Goal: Task Accomplishment & Management: Complete application form

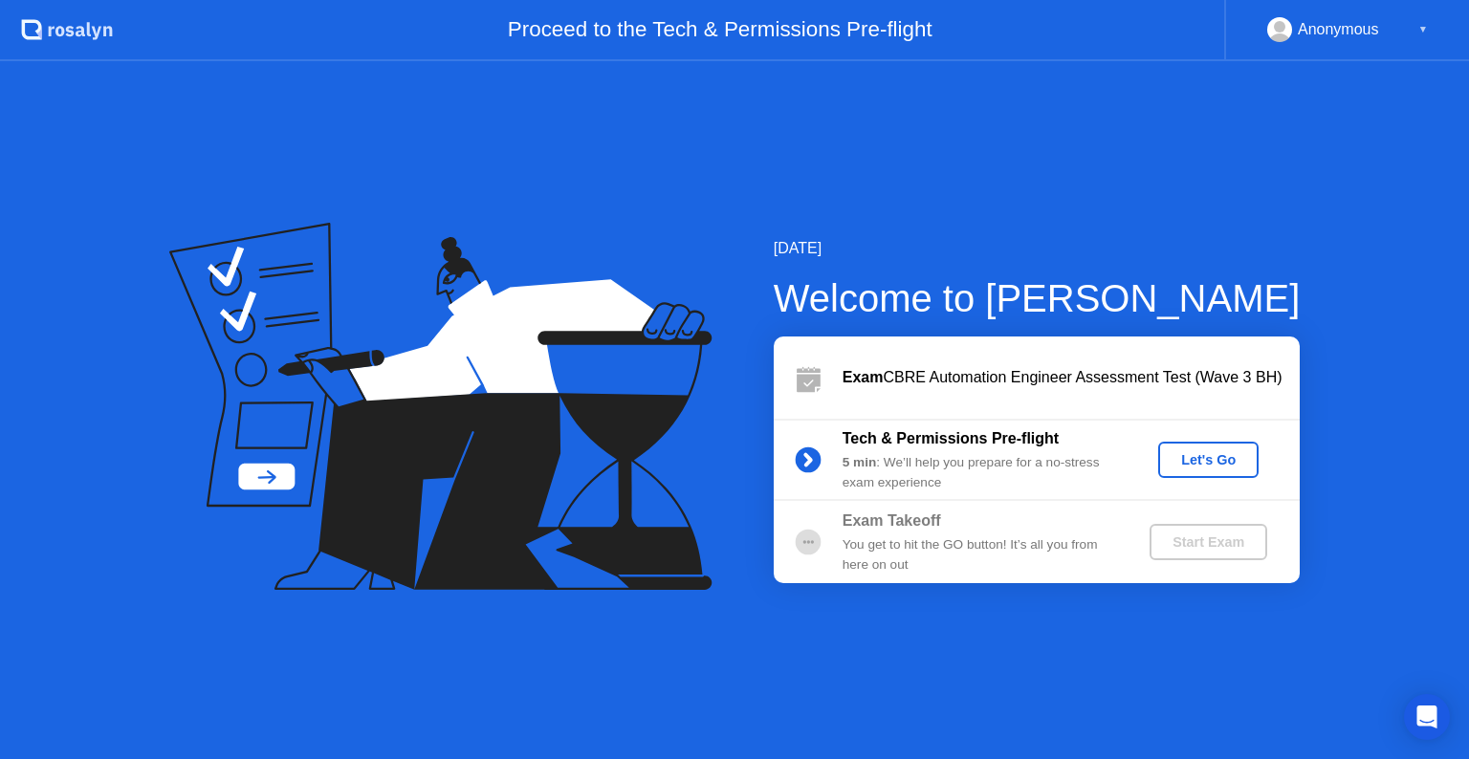
click at [1182, 458] on div "Let's Go" at bounding box center [1208, 459] width 85 height 15
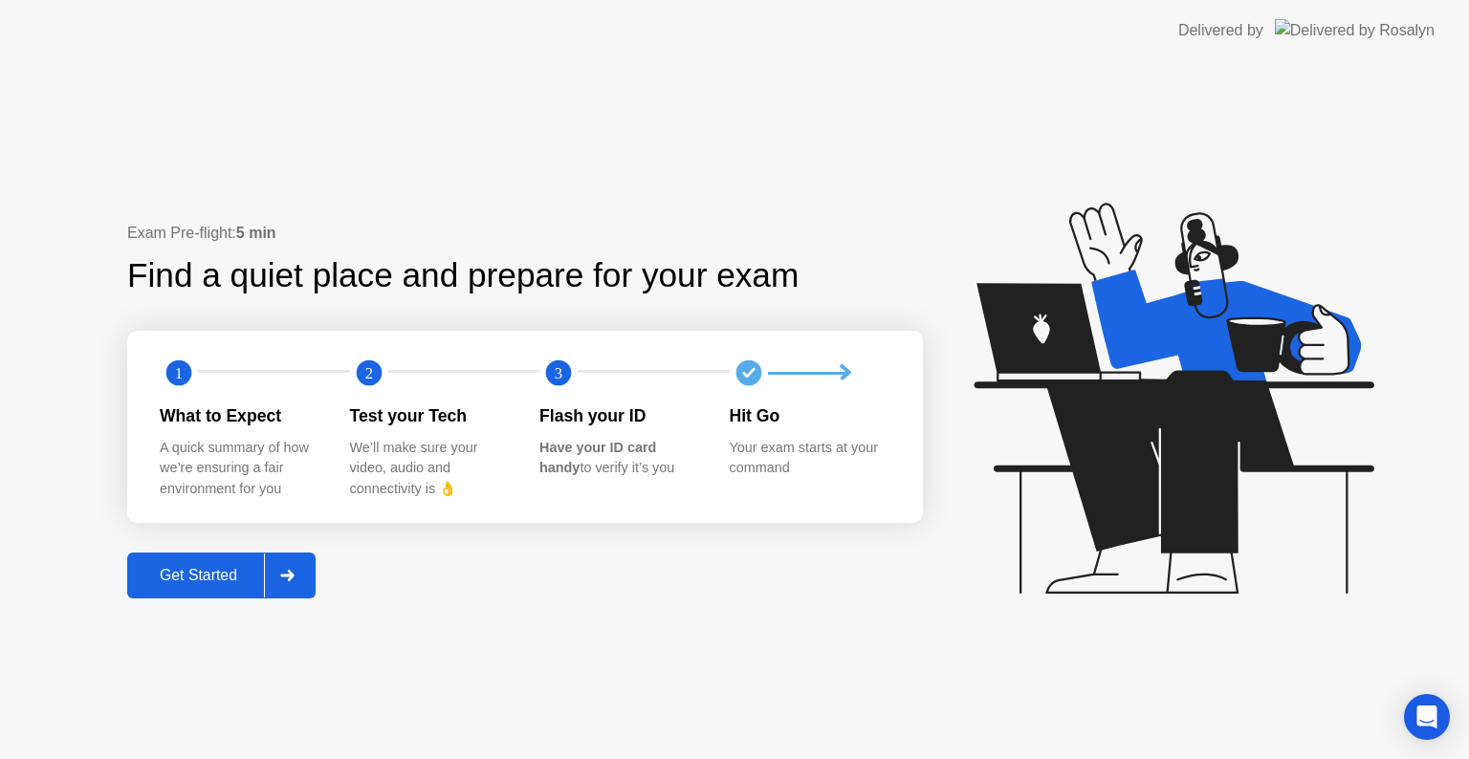
click at [195, 572] on div "Get Started" at bounding box center [198, 575] width 131 height 17
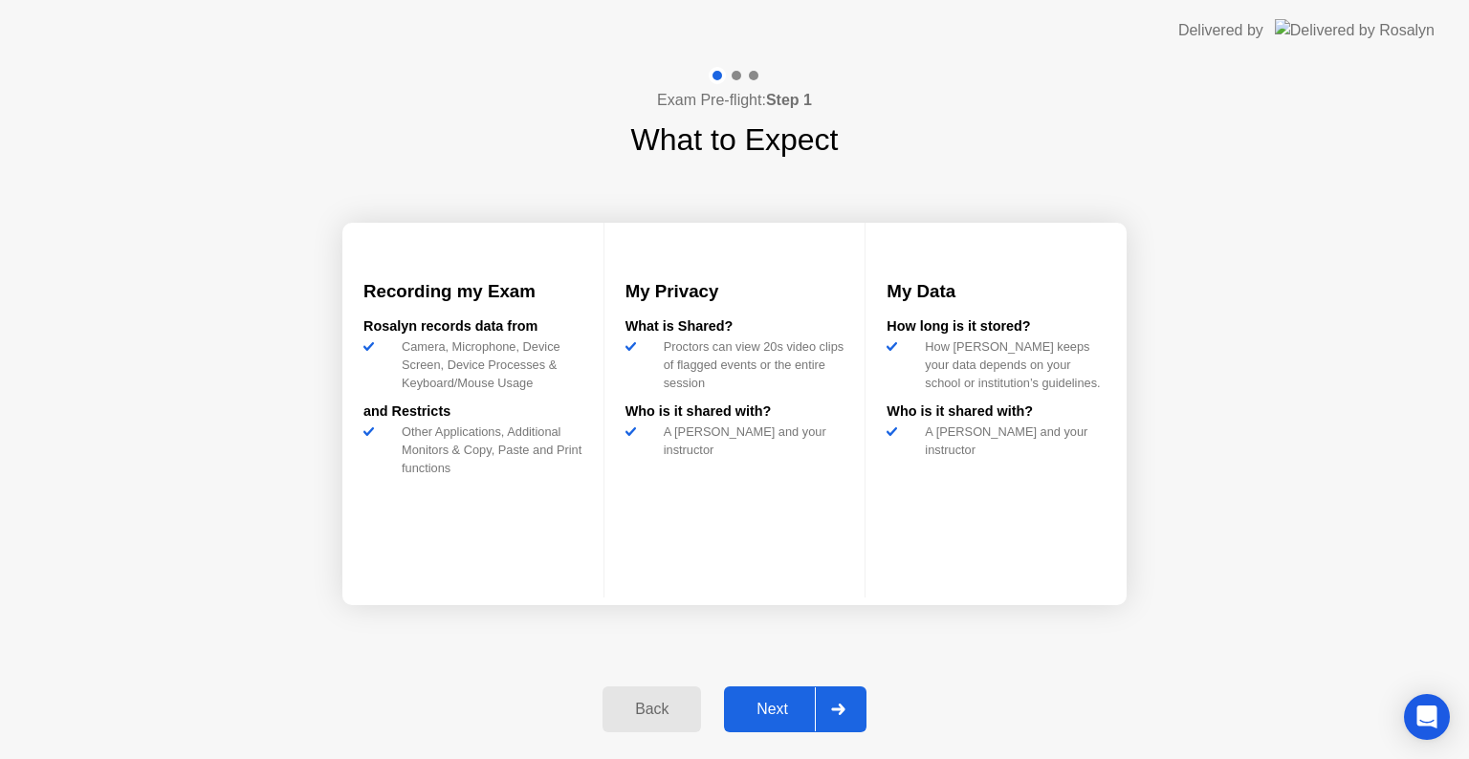
click at [765, 716] on div "Next" at bounding box center [772, 709] width 85 height 17
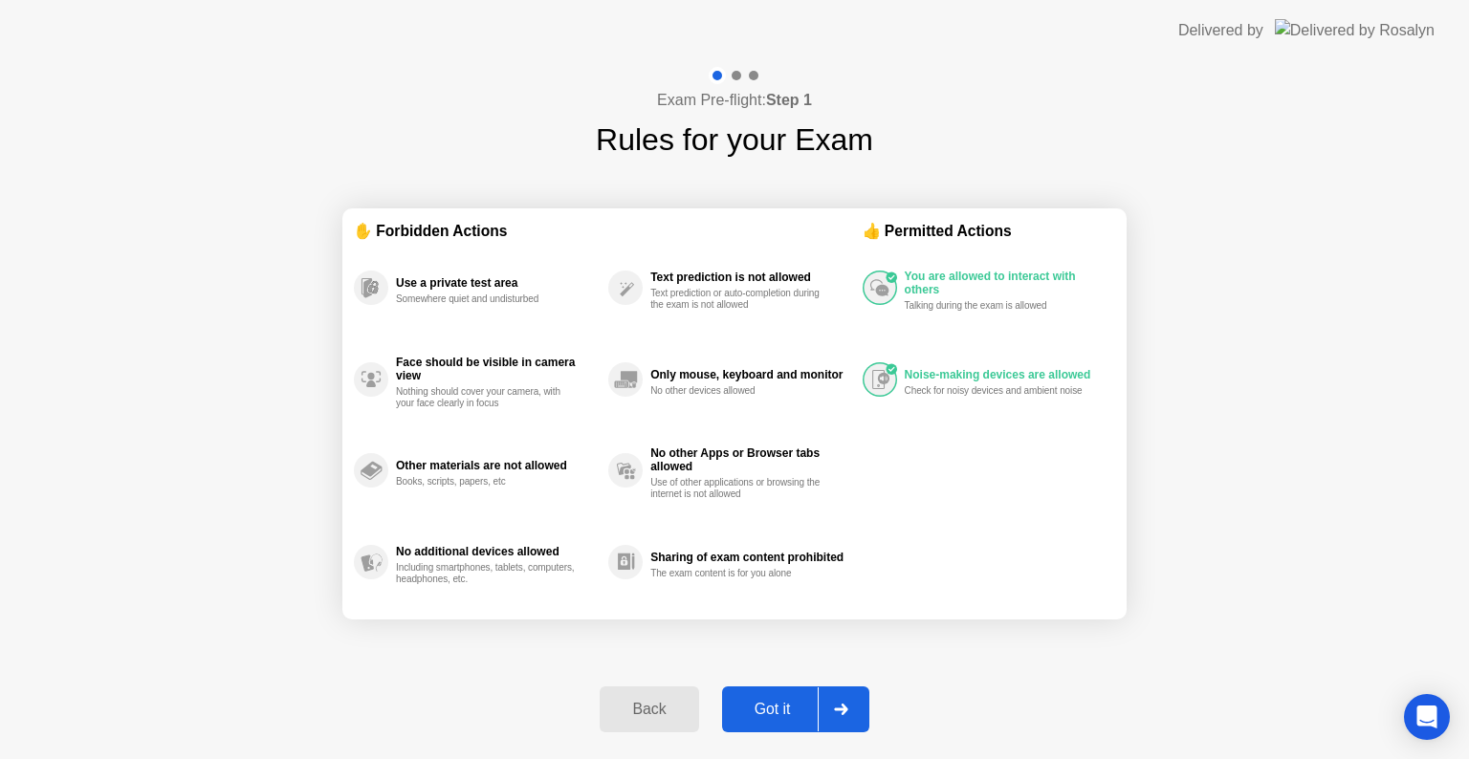
click at [765, 716] on div "Got it" at bounding box center [773, 709] width 90 height 17
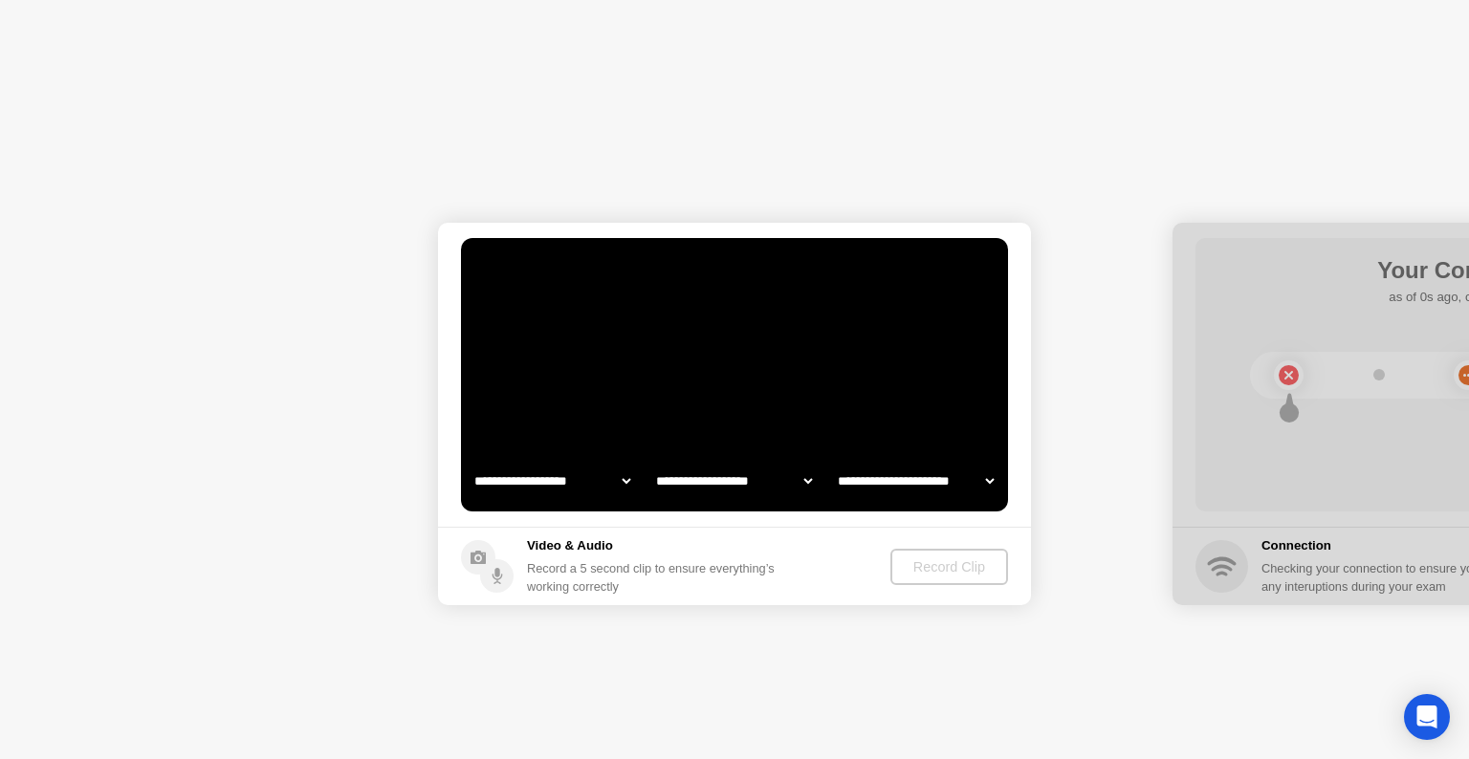
select select "**********"
select select "*******"
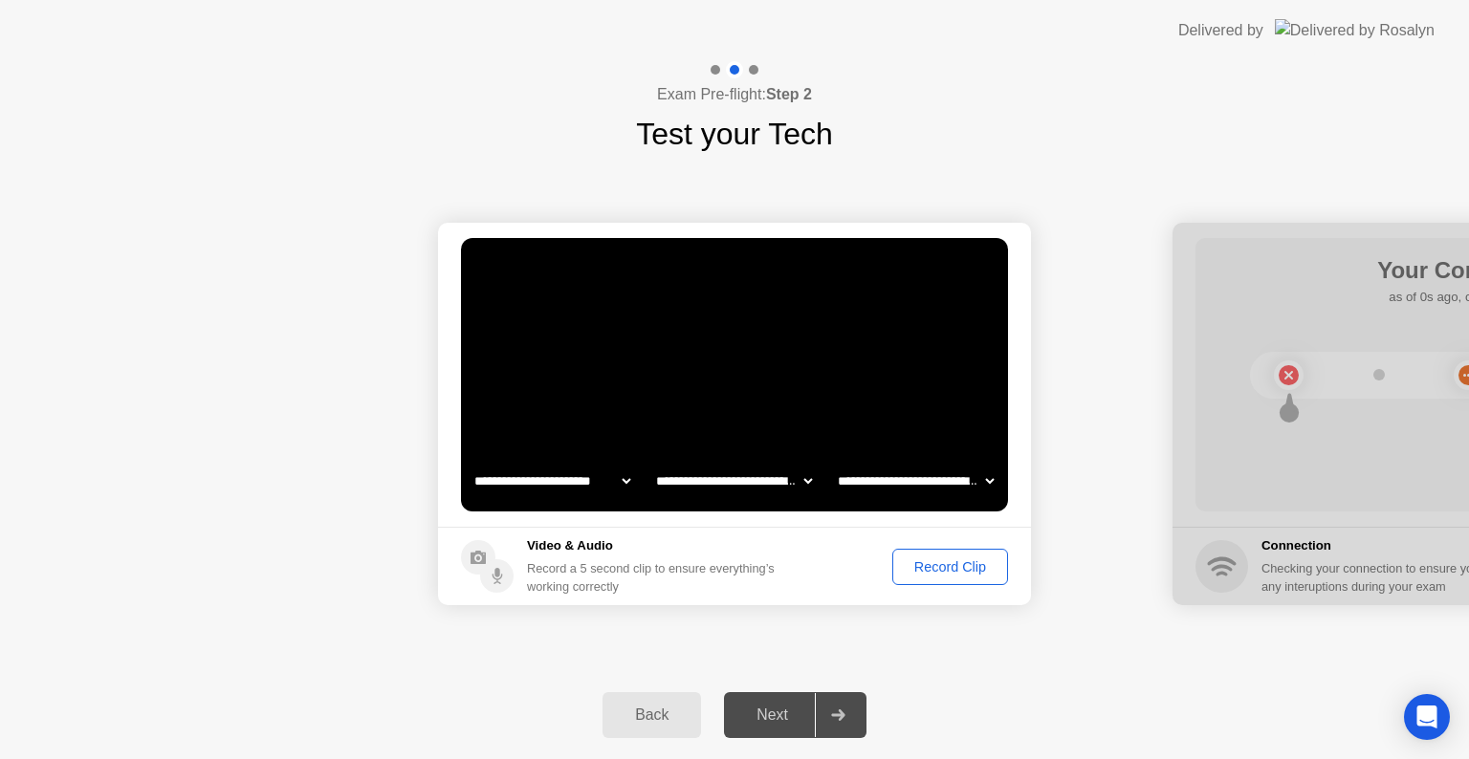
click at [933, 573] on div "Record Clip" at bounding box center [950, 566] width 102 height 15
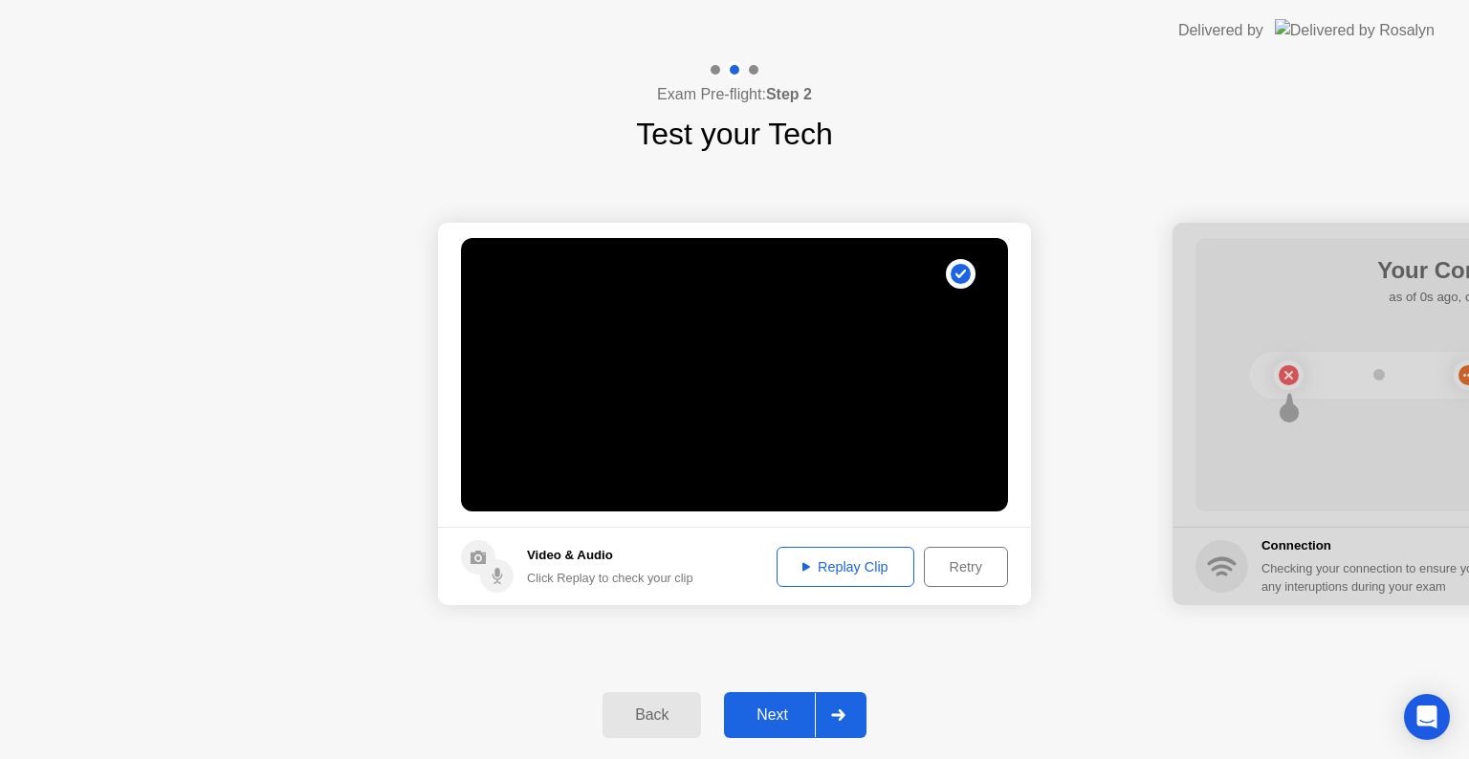
click at [781, 715] on div "Next" at bounding box center [772, 715] width 85 height 17
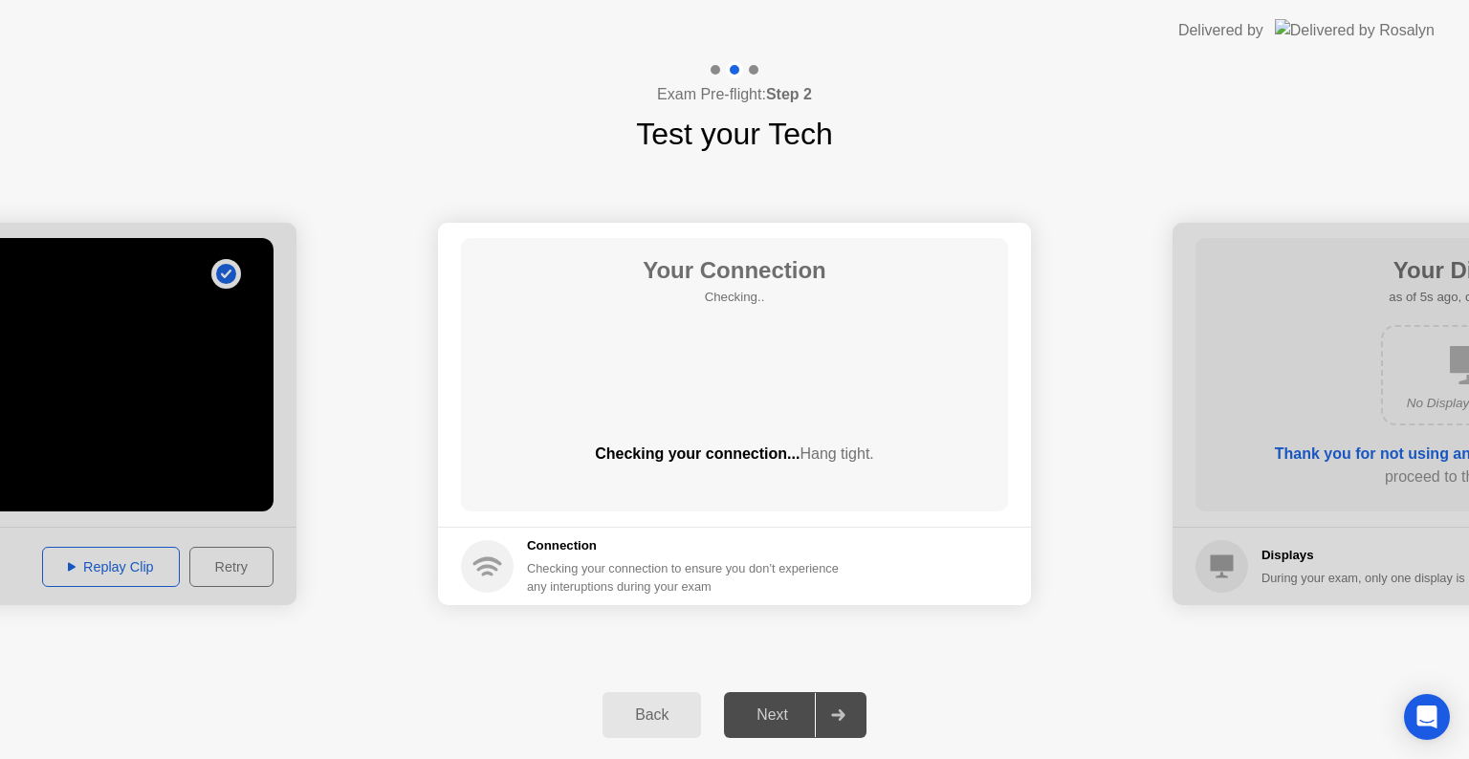
click at [775, 715] on div "Next" at bounding box center [772, 715] width 85 height 17
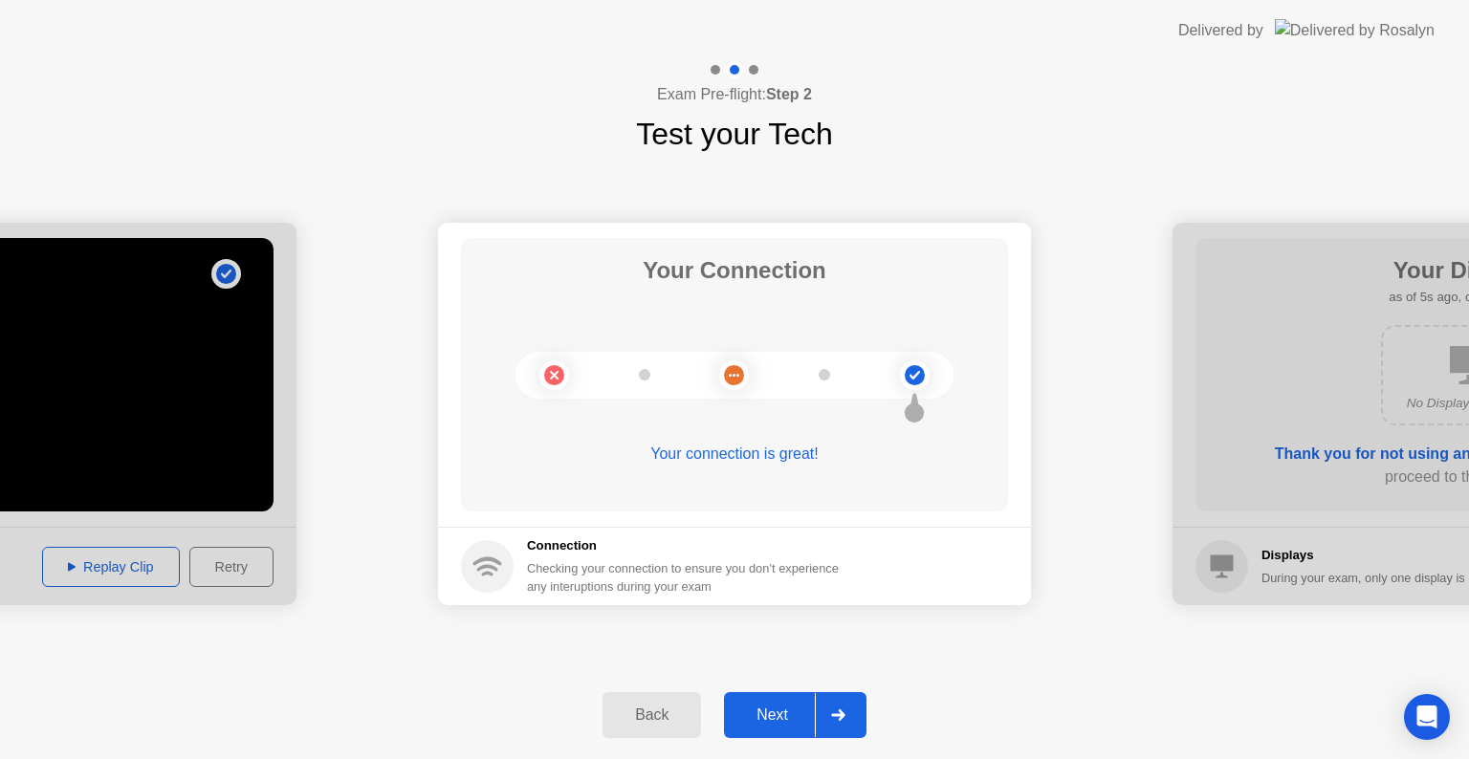
click at [775, 715] on div "Next" at bounding box center [772, 715] width 85 height 17
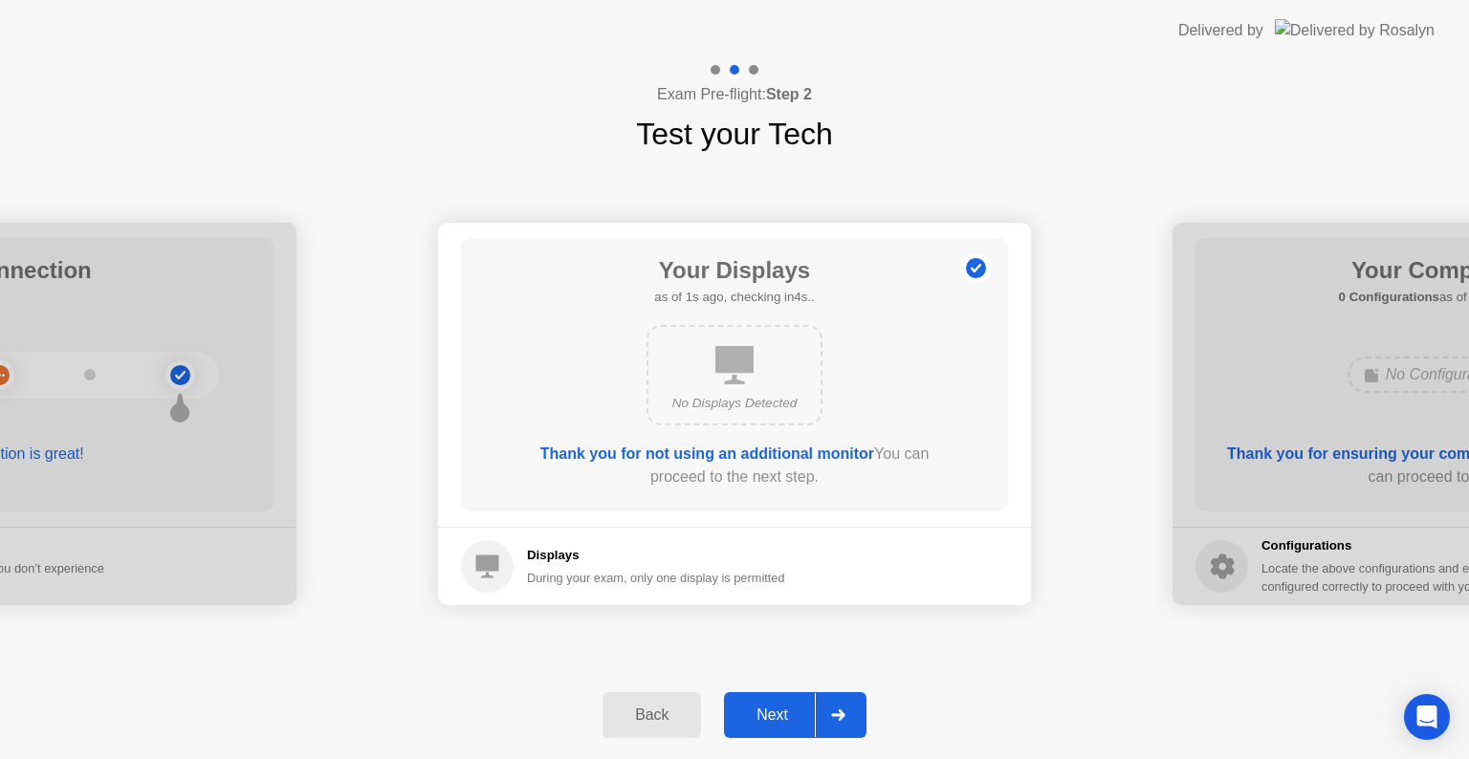
click at [775, 715] on div "Next" at bounding box center [772, 715] width 85 height 17
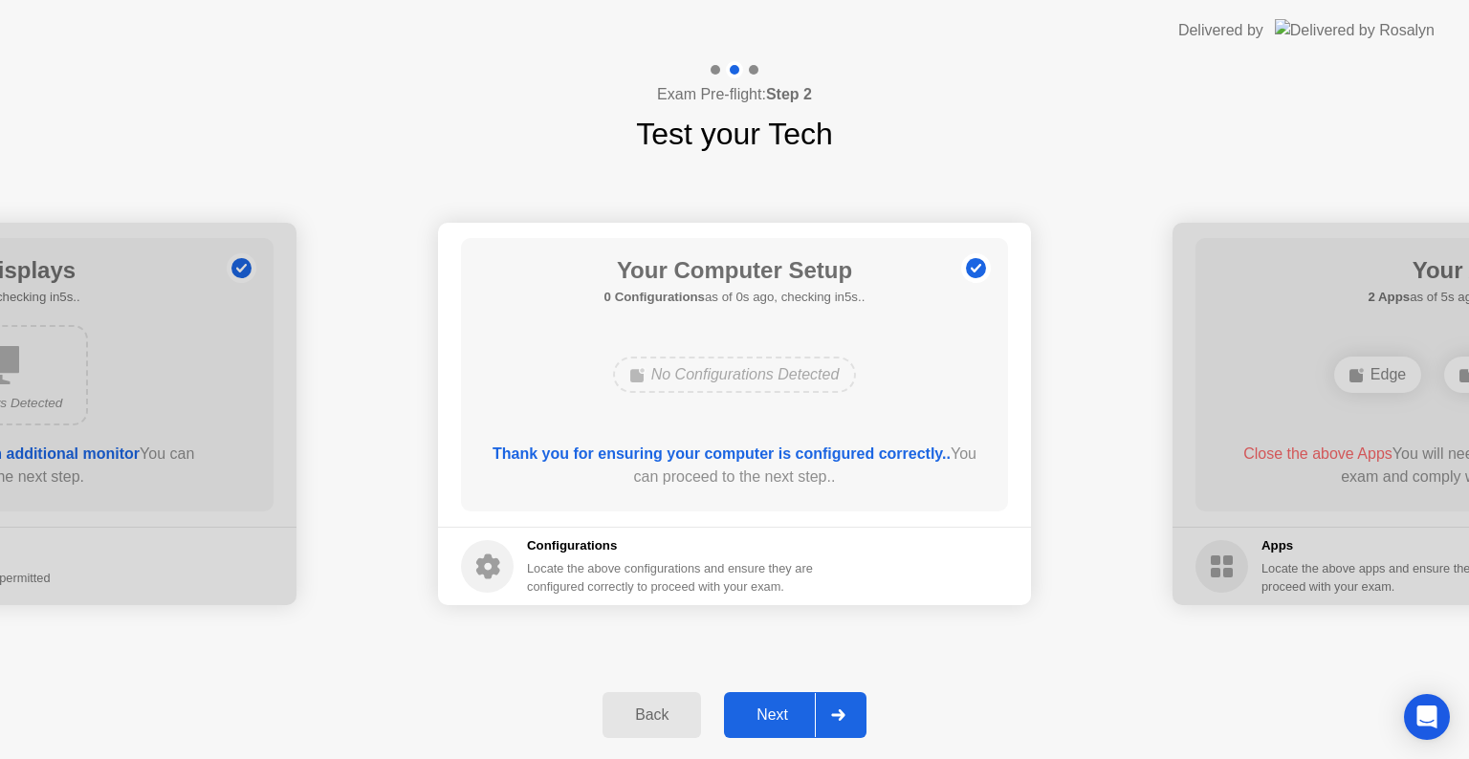
click at [775, 715] on div "Next" at bounding box center [772, 715] width 85 height 17
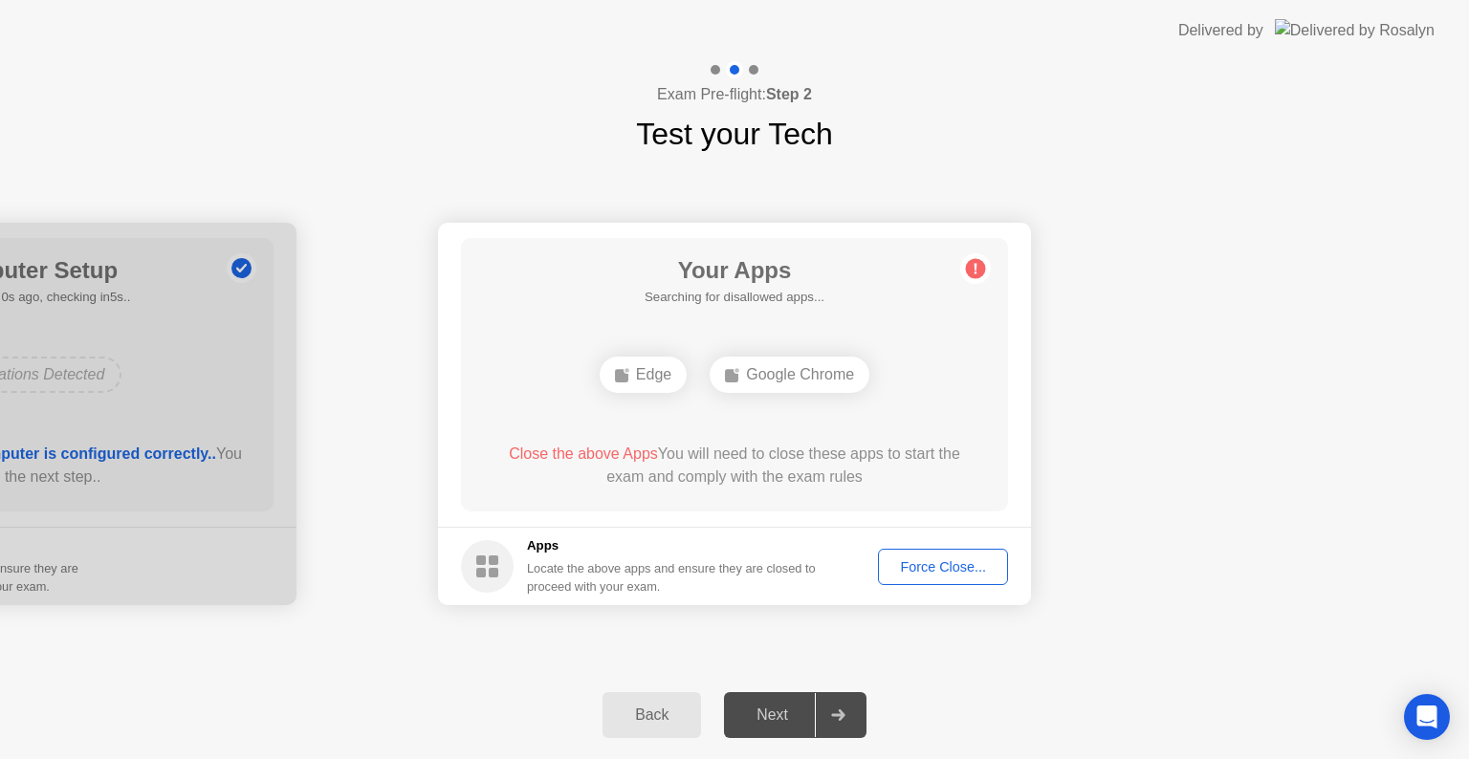
click at [914, 571] on div "Force Close..." at bounding box center [942, 566] width 117 height 15
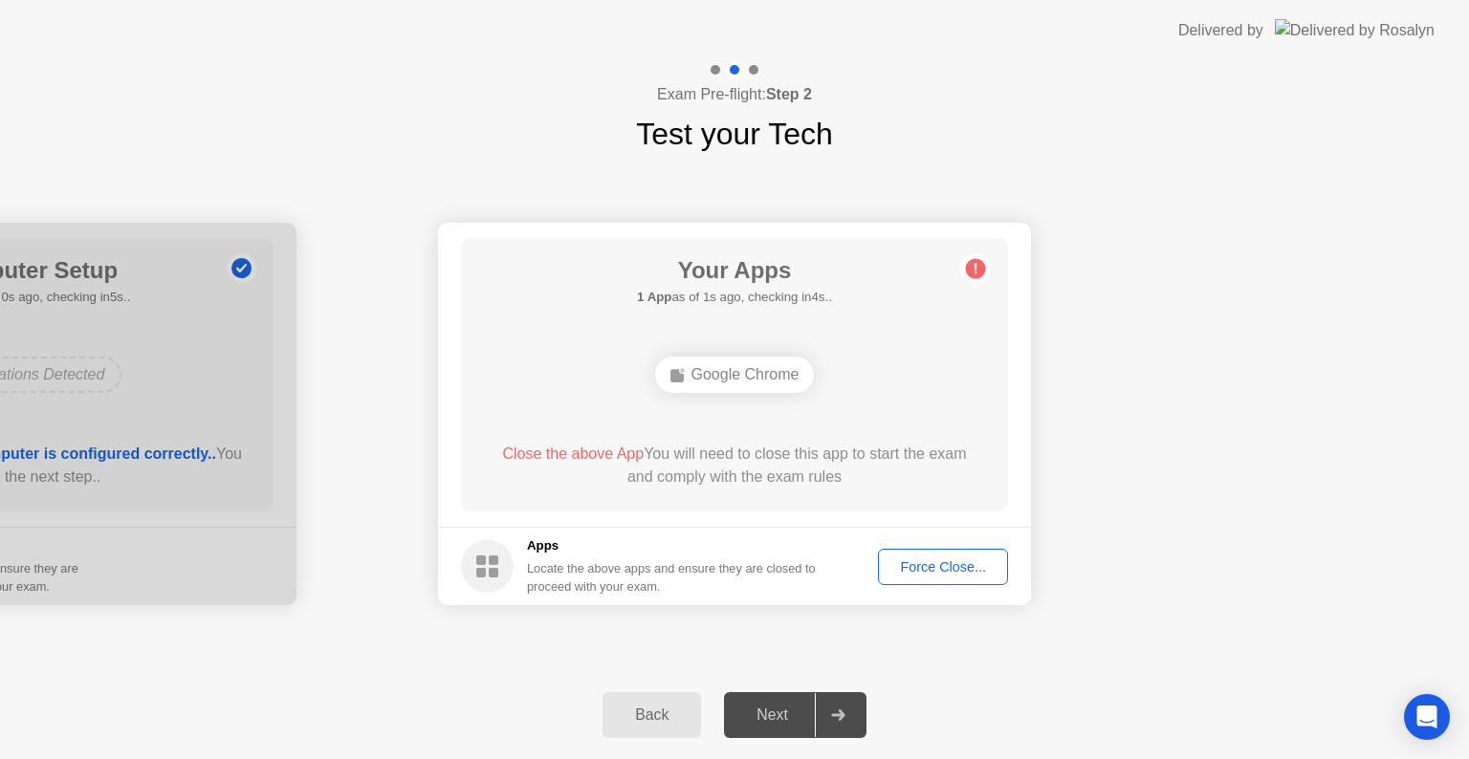
click at [909, 559] on div "Force Close..." at bounding box center [942, 566] width 117 height 15
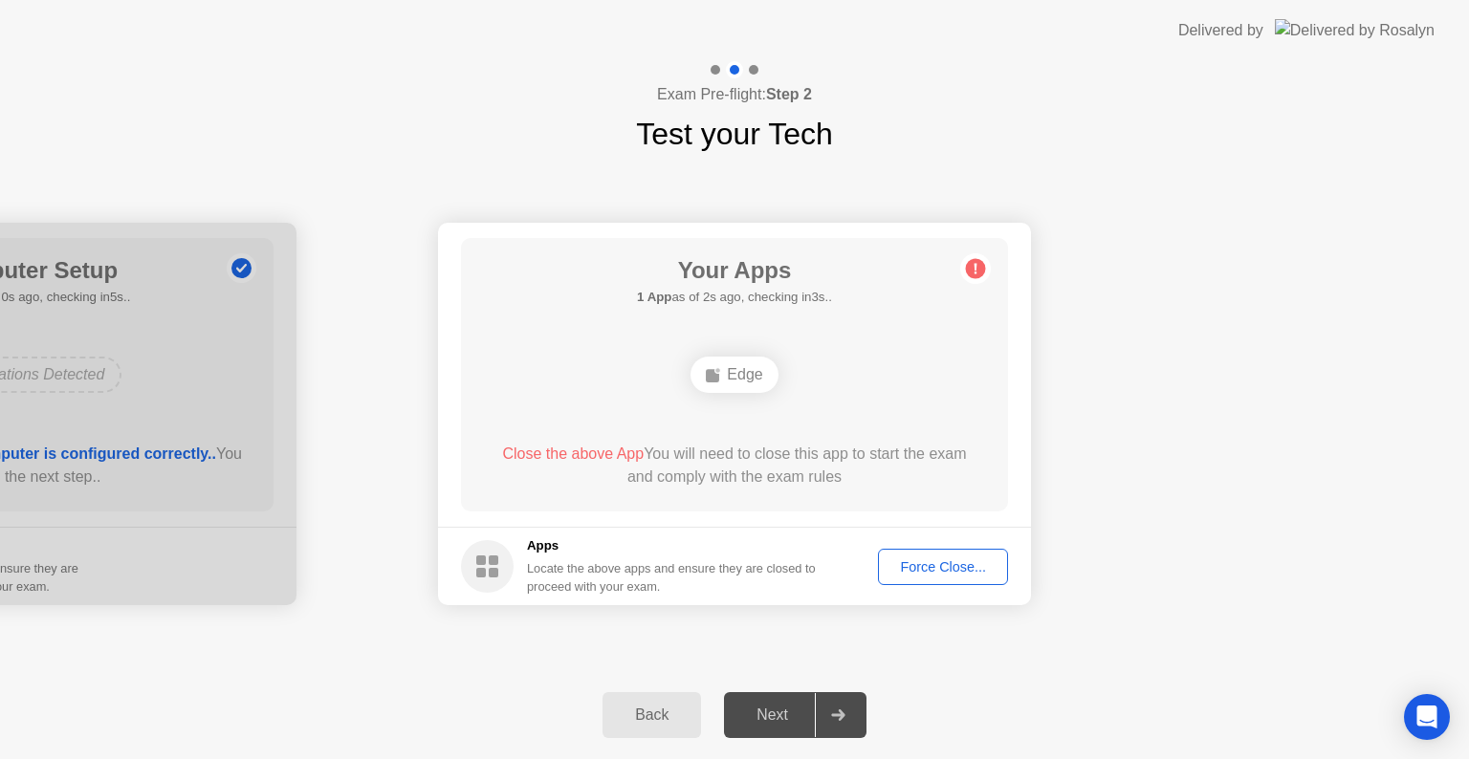
click at [916, 561] on div "Force Close..." at bounding box center [942, 566] width 117 height 15
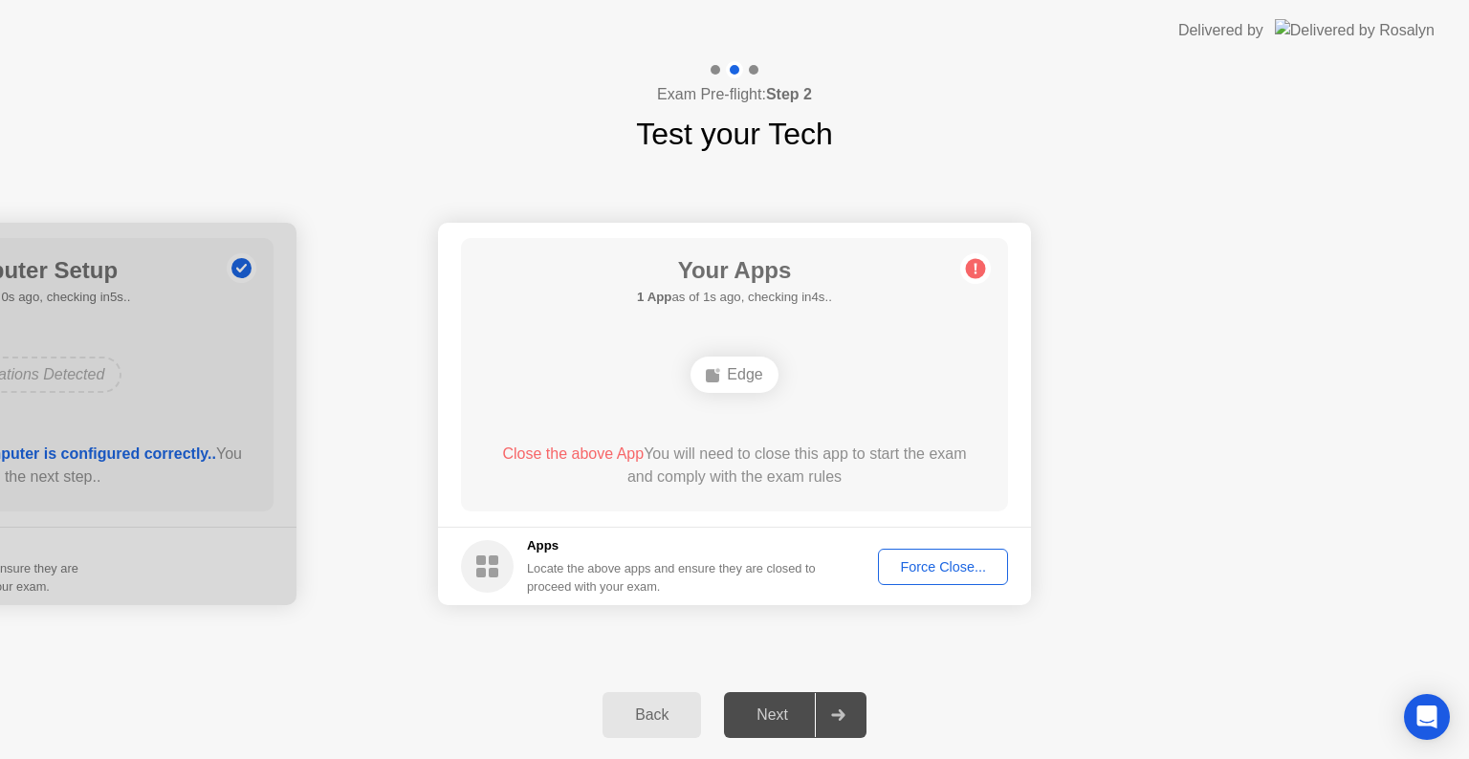
click at [741, 362] on div "Edge" at bounding box center [733, 375] width 87 height 36
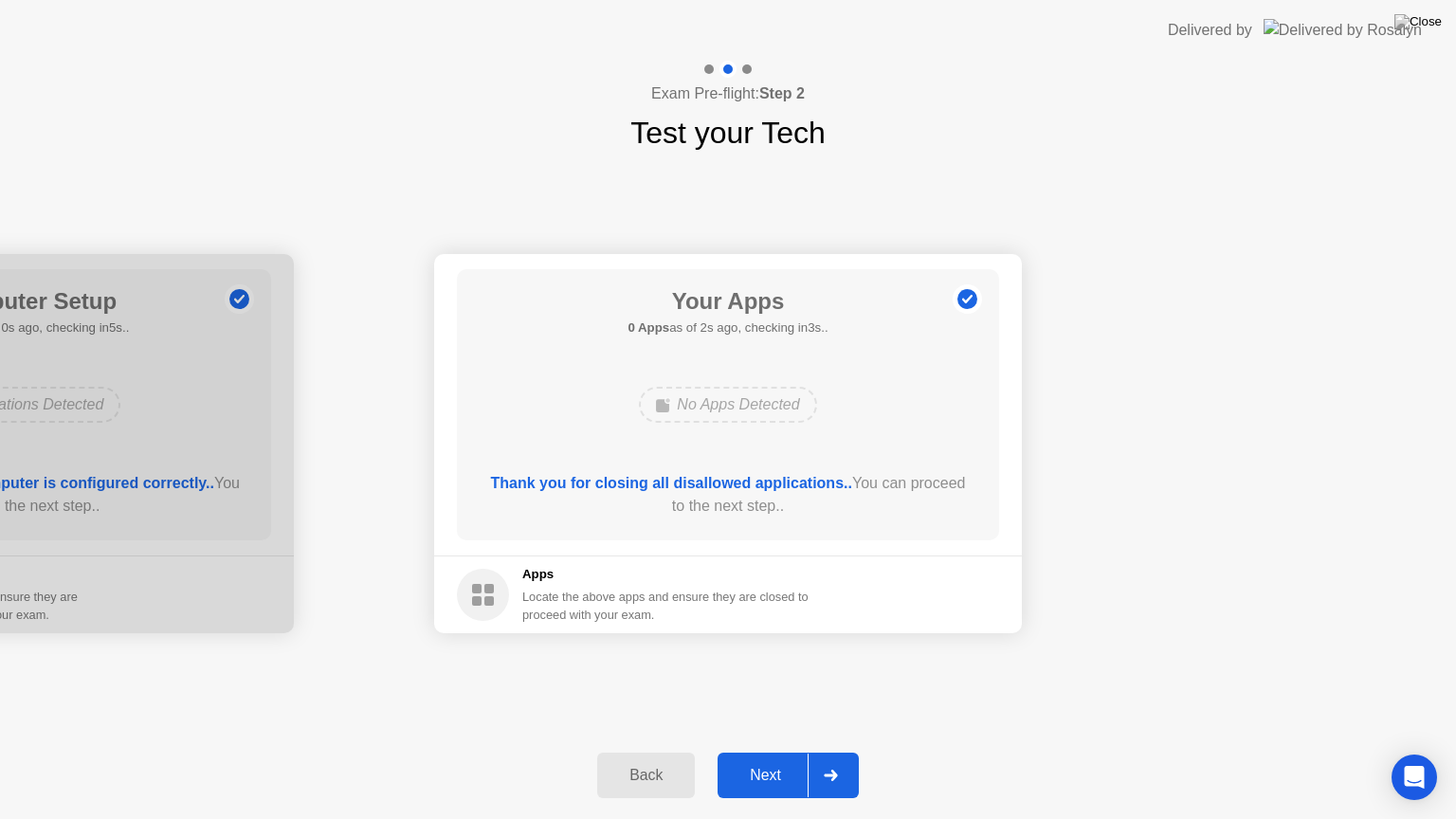
click at [753, 752] on button "Next" at bounding box center [788, 775] width 141 height 46
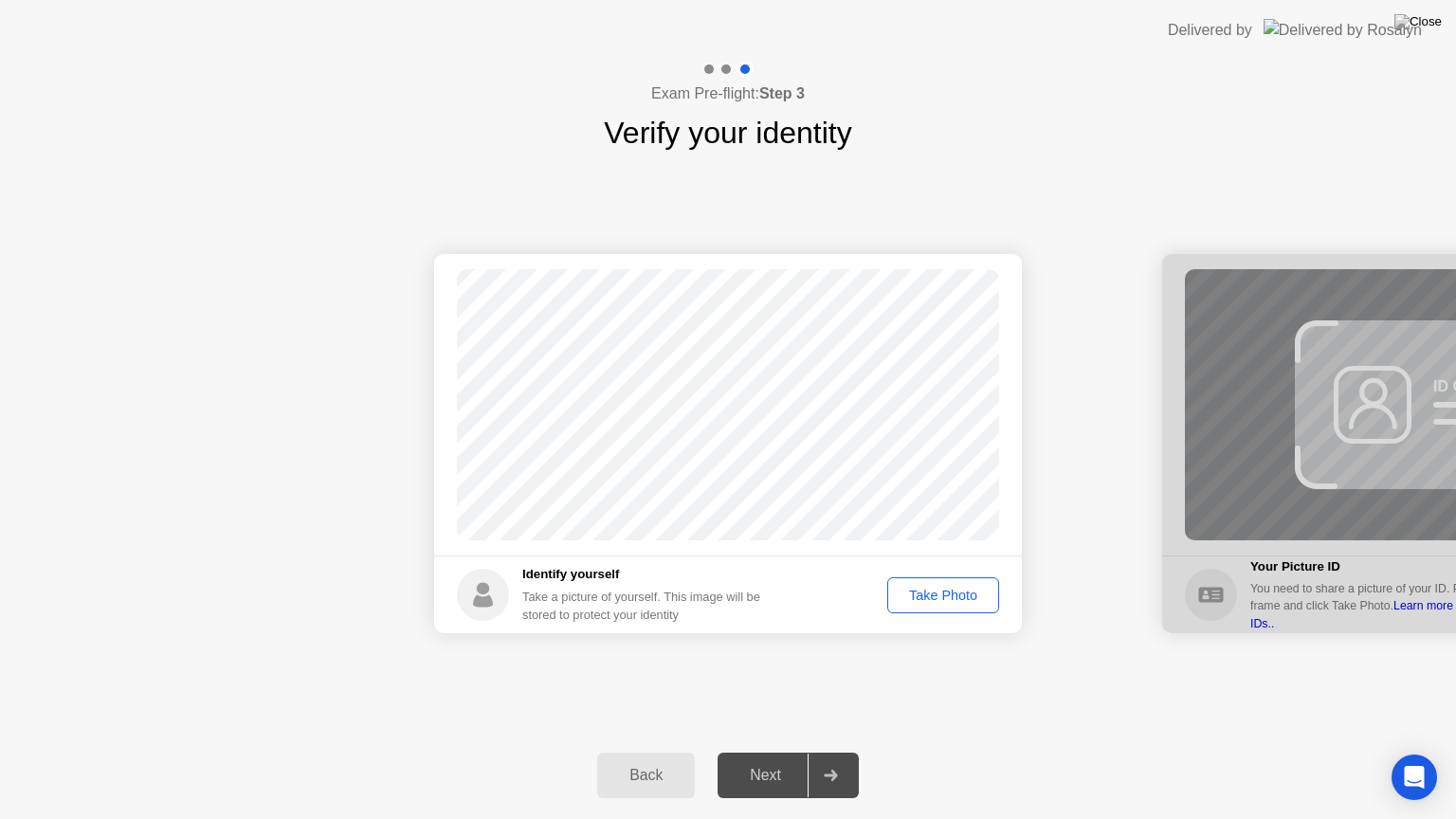
click at [903, 591] on div "Take Photo" at bounding box center [943, 595] width 98 height 15
click at [745, 752] on div "Next" at bounding box center [765, 774] width 84 height 17
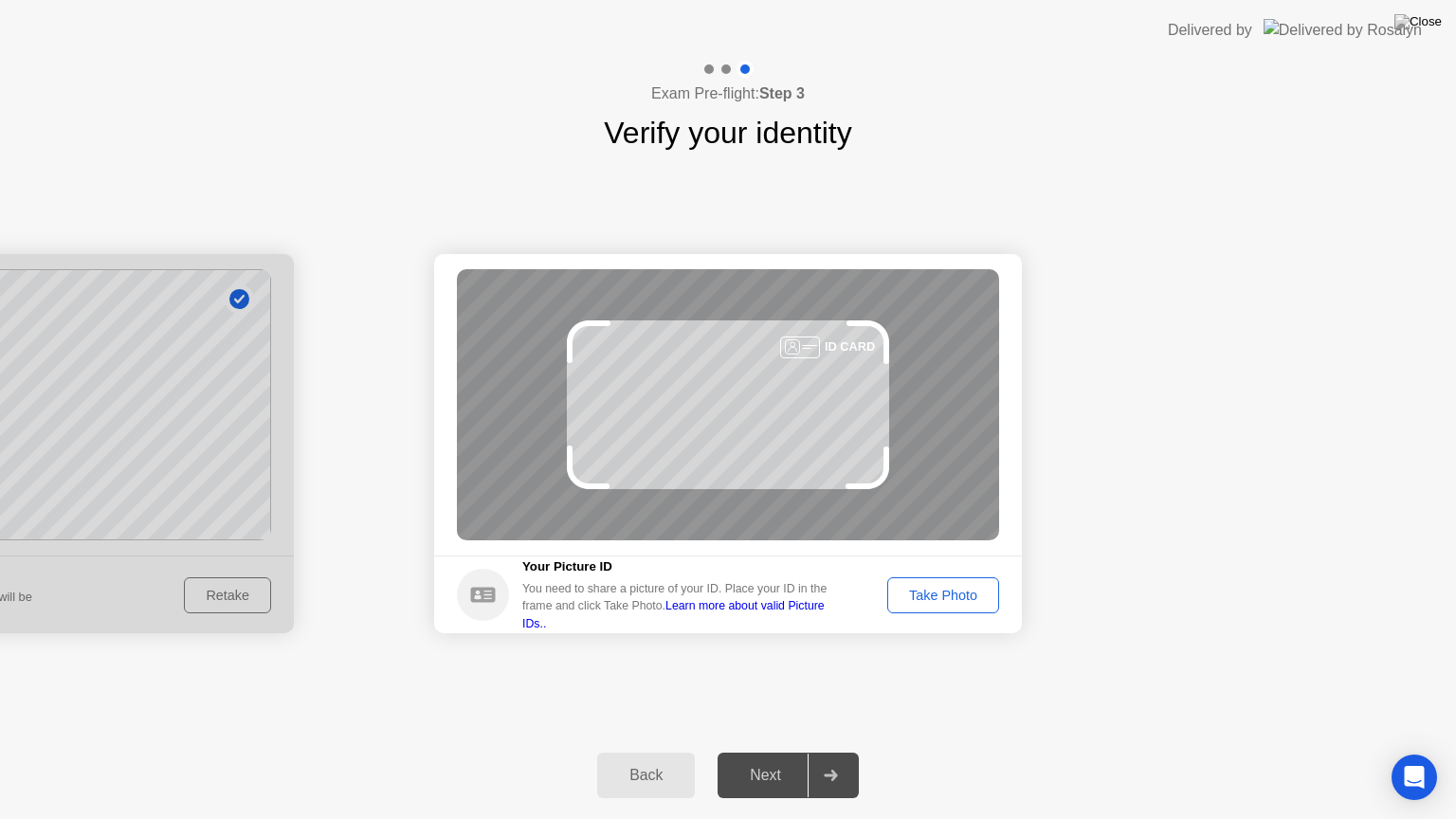
click at [930, 588] on div "Take Photo" at bounding box center [943, 595] width 98 height 15
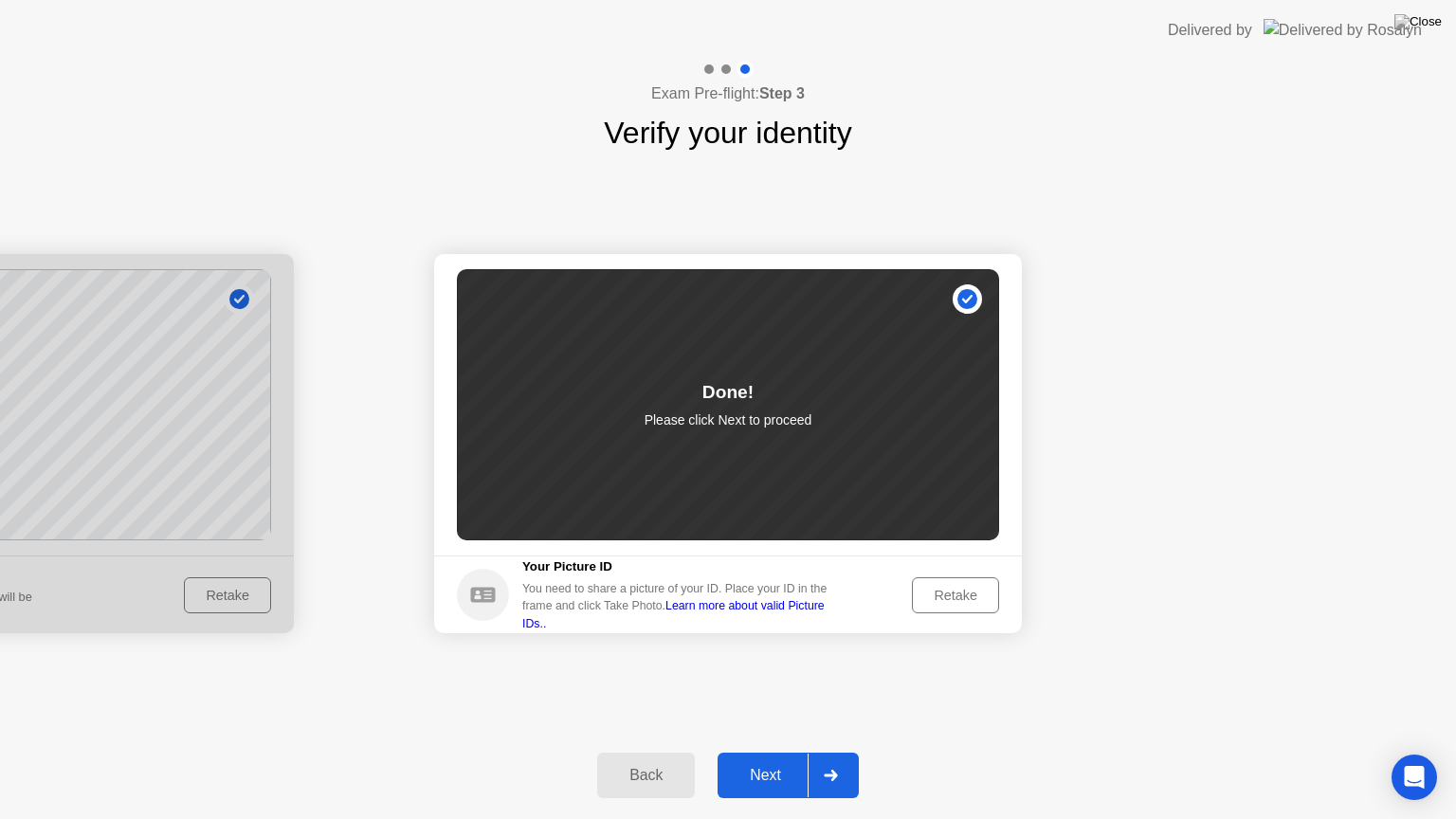
click at [781, 752] on div "Next" at bounding box center [765, 774] width 84 height 17
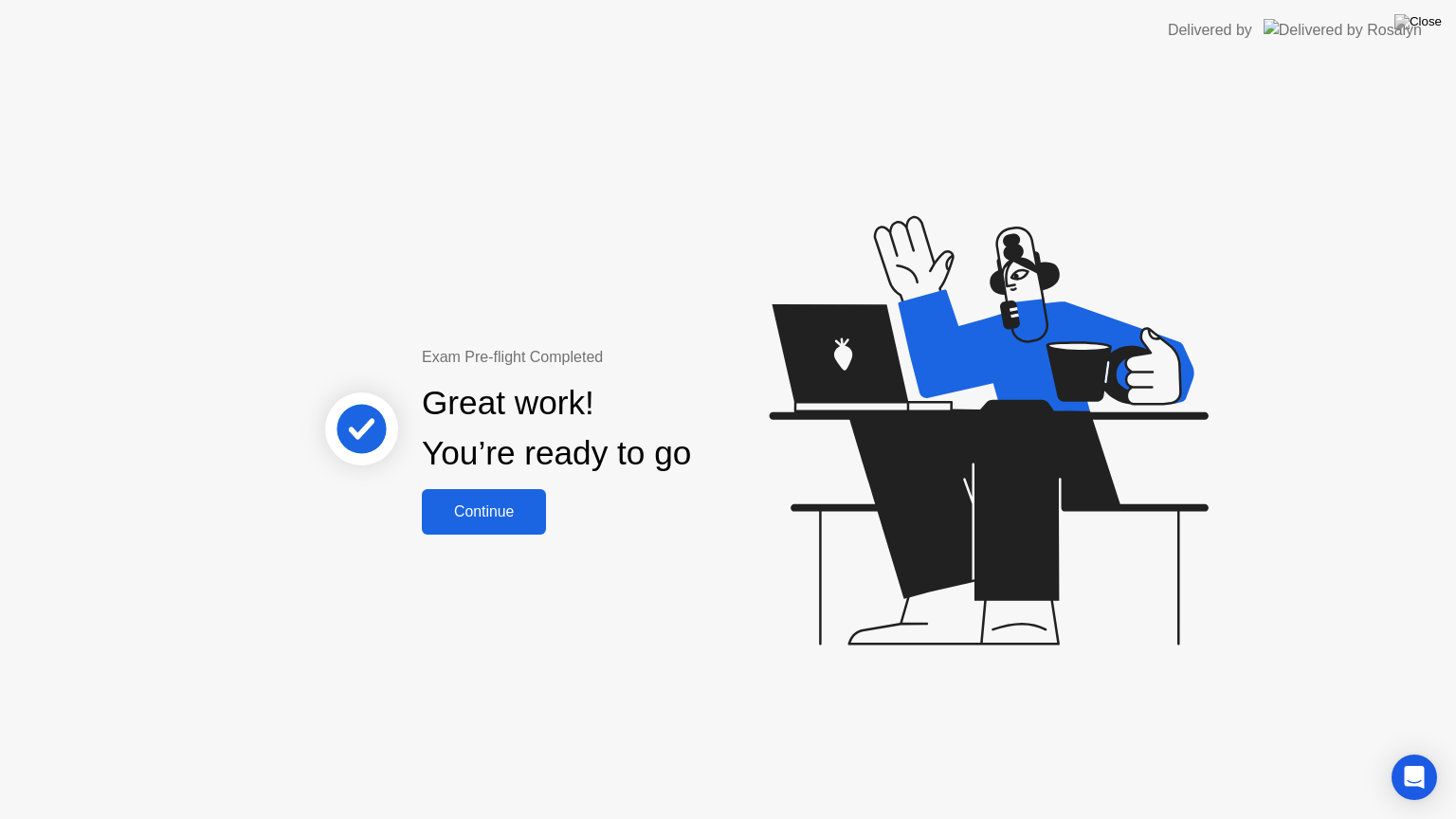
click at [459, 528] on button "Continue" at bounding box center [483, 512] width 124 height 46
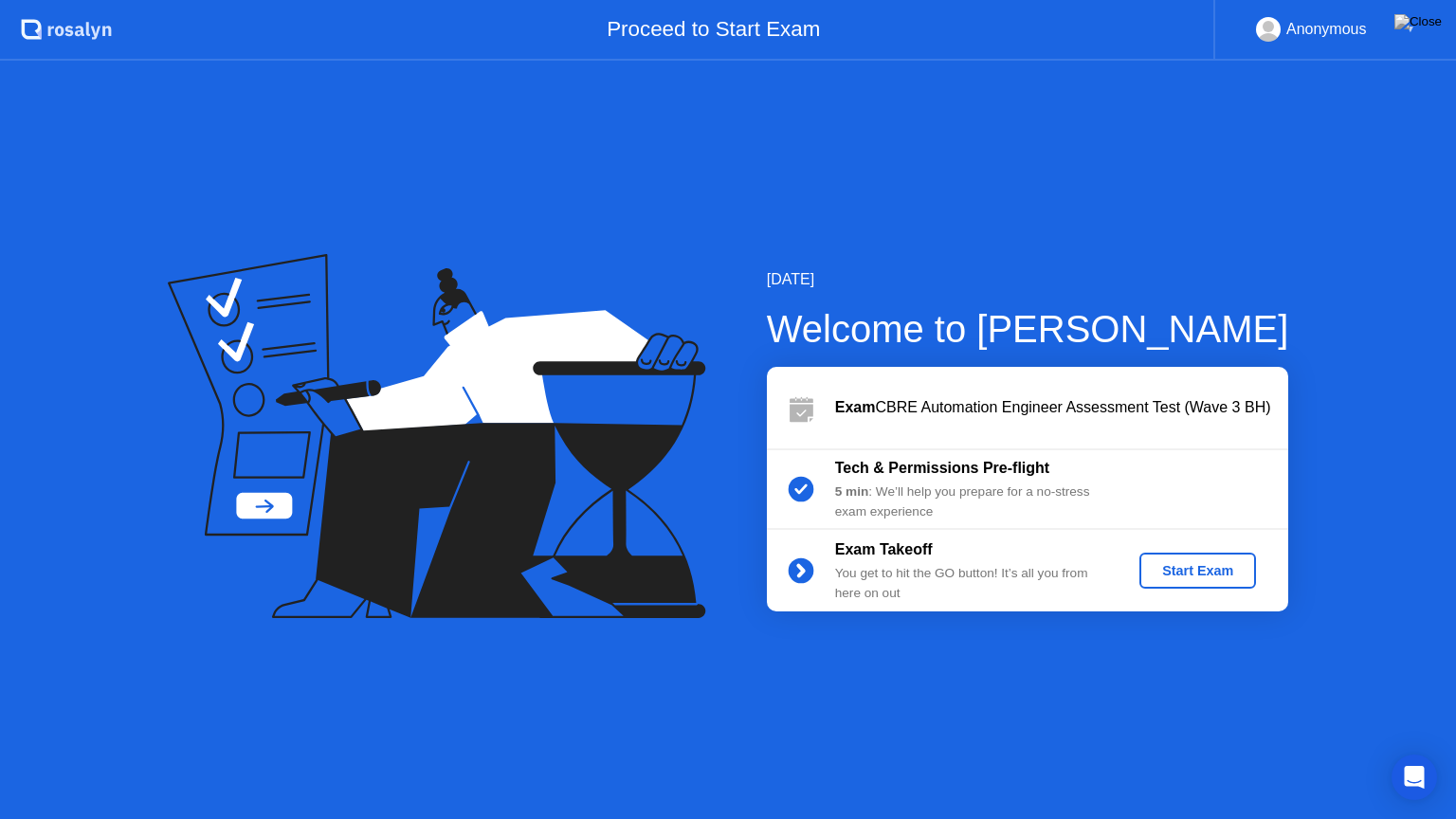
click at [1203, 563] on div "Start Exam" at bounding box center [1197, 570] width 101 height 15
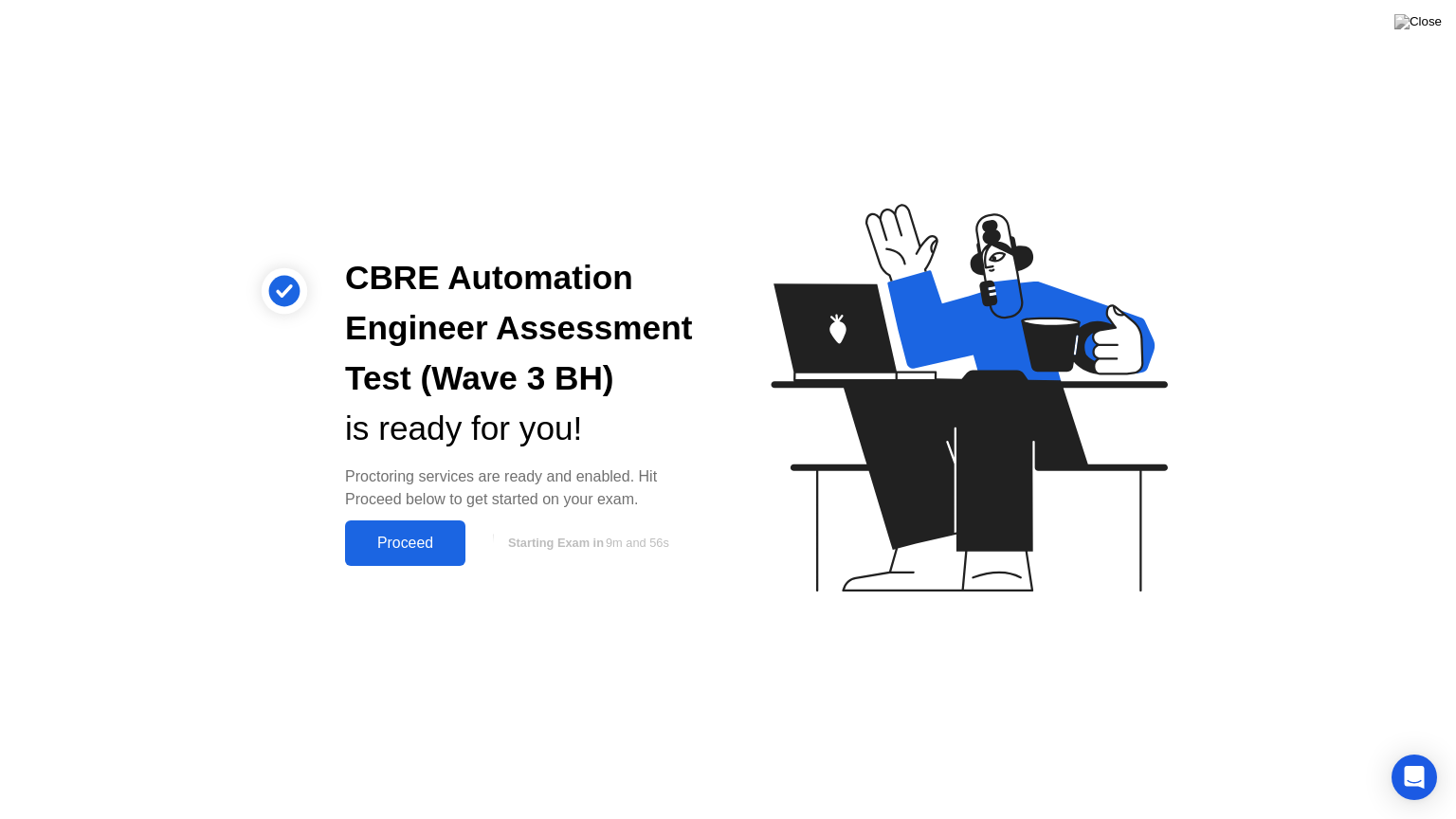
click at [413, 549] on div "Proceed" at bounding box center [405, 542] width 109 height 17
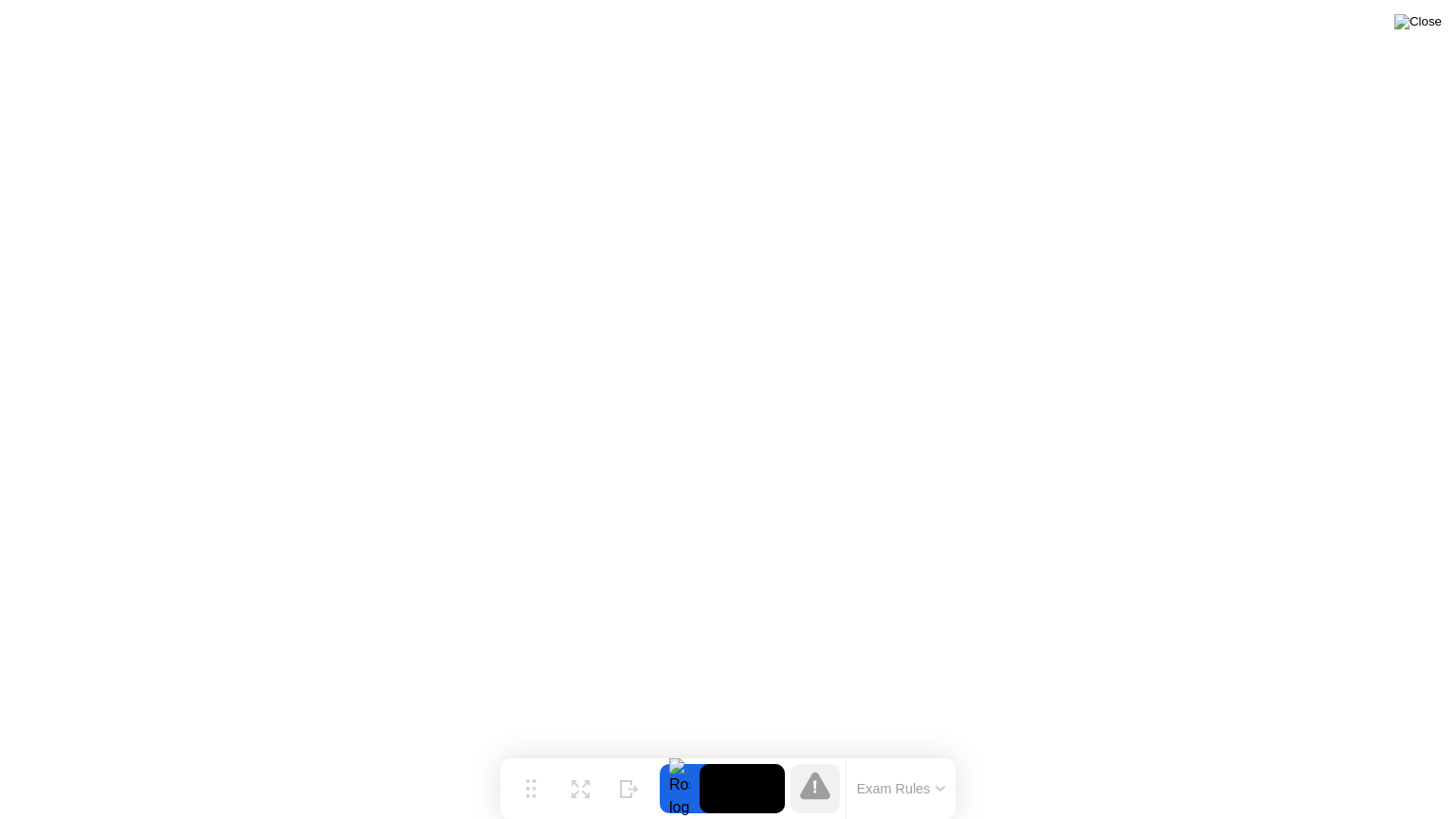
click at [1428, 19] on img at bounding box center [1417, 21] width 48 height 15
click at [1421, 23] on img at bounding box center [1417, 21] width 48 height 15
